Goal: Task Accomplishment & Management: Use online tool/utility

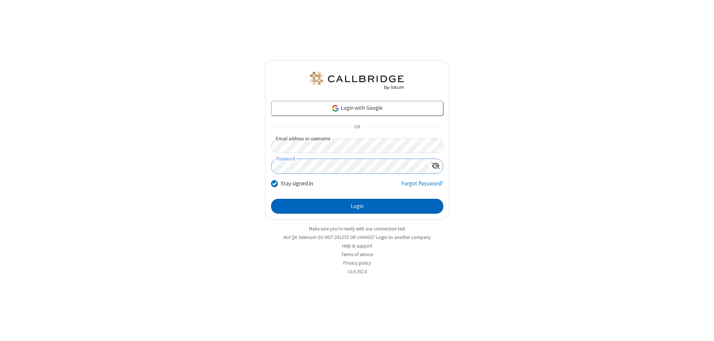
click at [357, 206] on button "Login" at bounding box center [357, 206] width 172 height 15
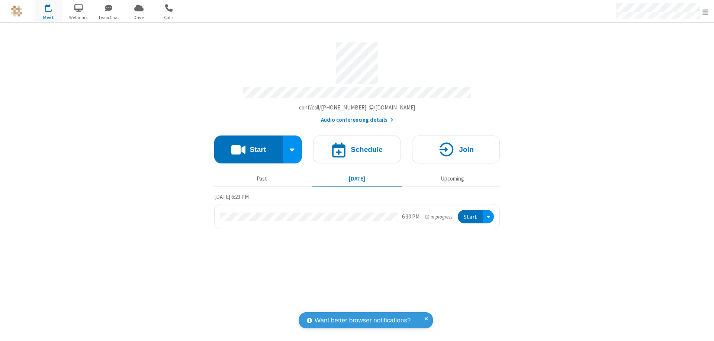
click at [248, 146] on button "Start" at bounding box center [248, 149] width 69 height 28
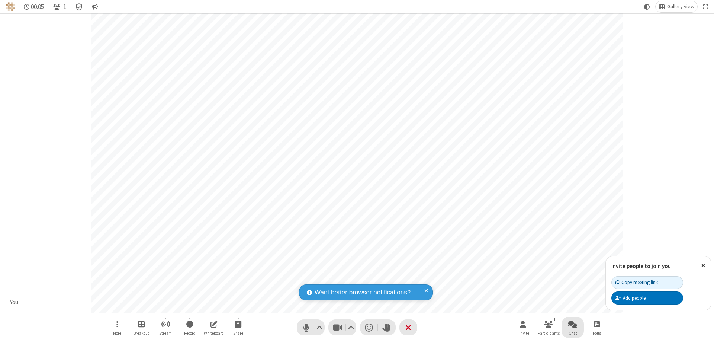
click at [572, 323] on span "Open chat" at bounding box center [572, 323] width 9 height 9
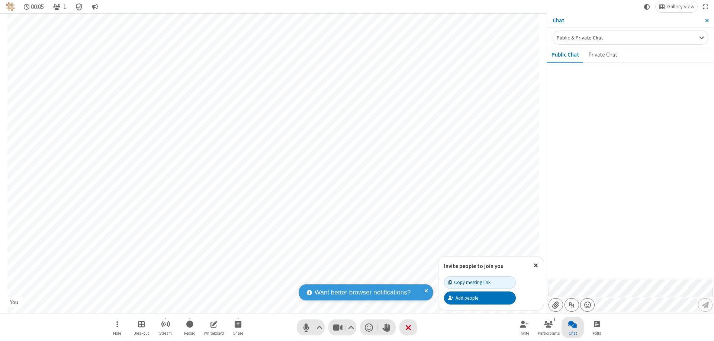
type input "C:\fakepath\doc_test.docx"
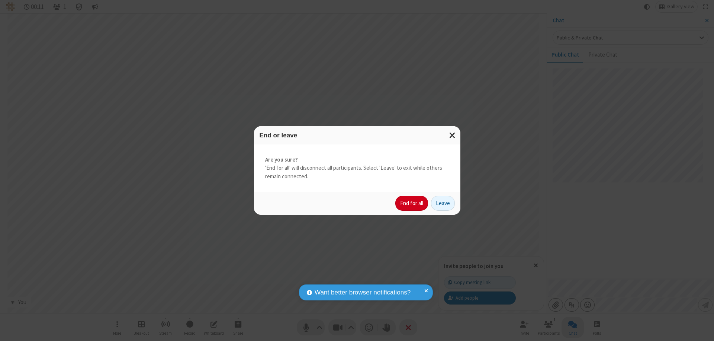
click at [412, 203] on button "End for all" at bounding box center [411, 203] width 33 height 15
